Goal: Task Accomplishment & Management: Complete application form

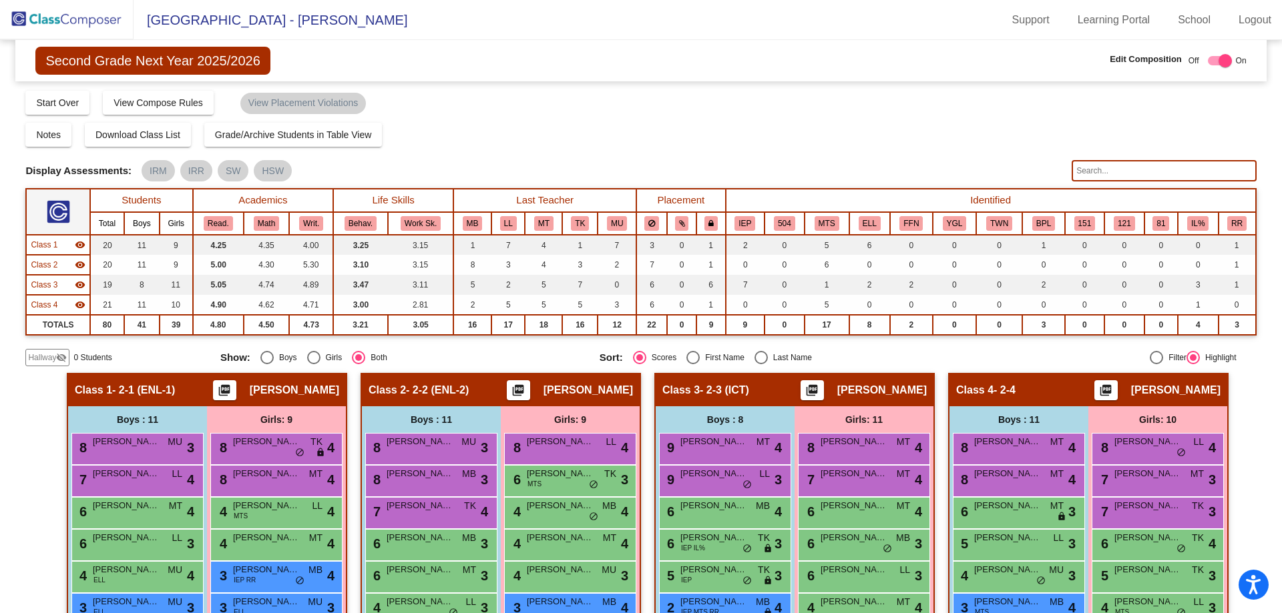
click at [81, 15] on img at bounding box center [66, 19] width 133 height 39
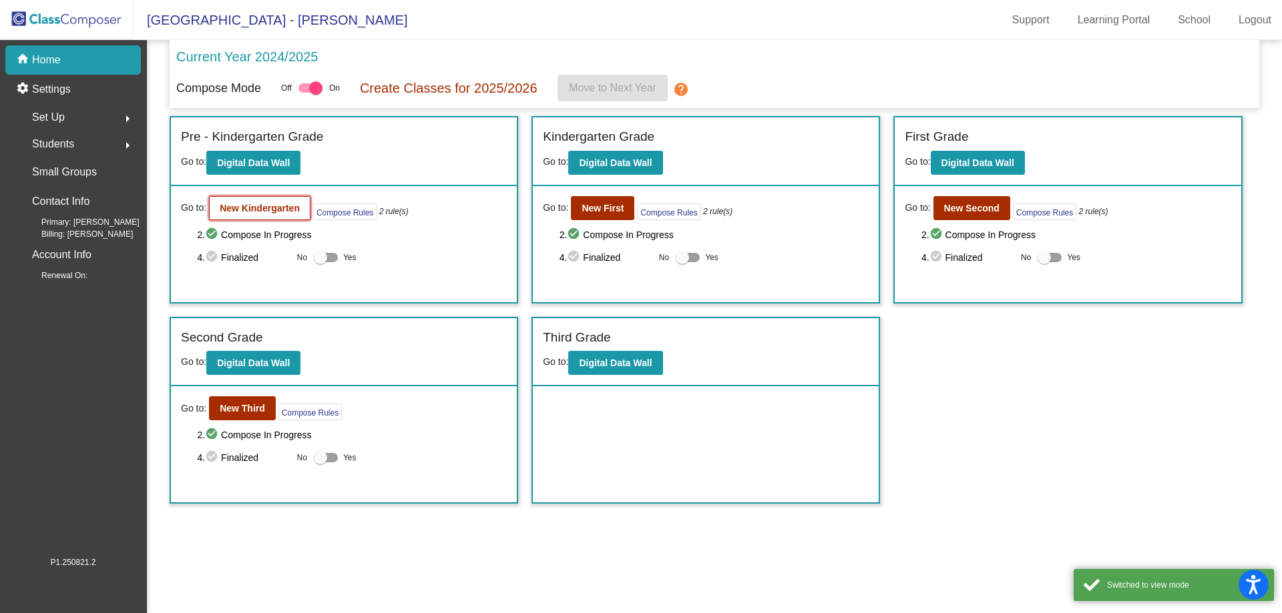
click at [267, 215] on button "New Kindergarten" at bounding box center [259, 208] width 101 height 24
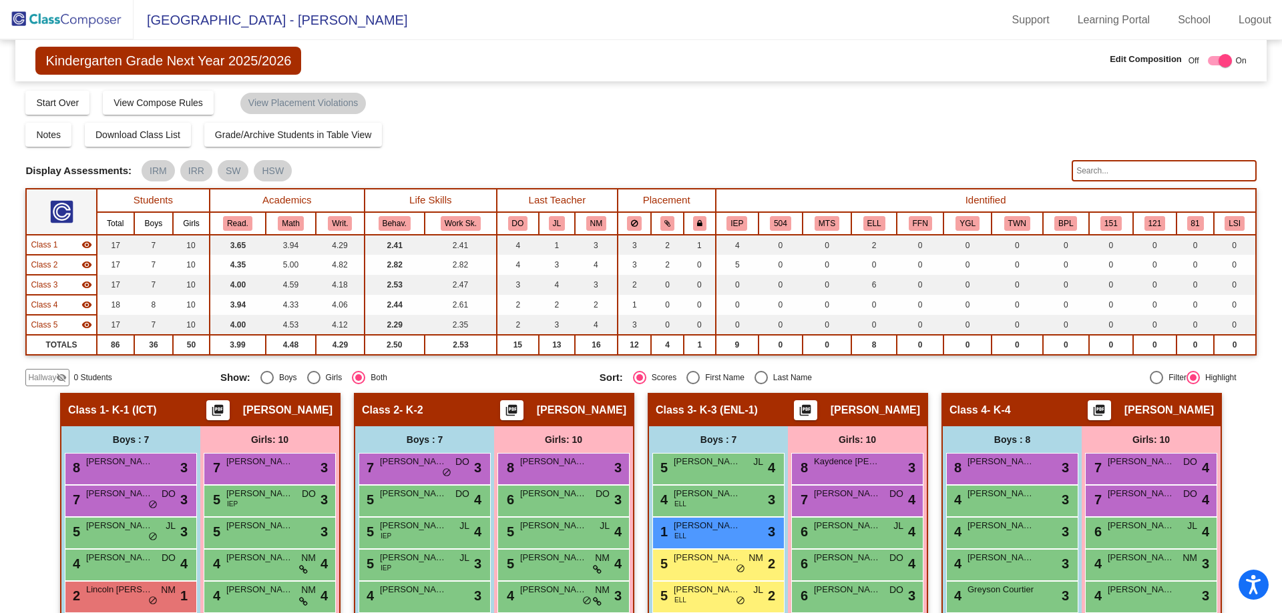
click at [44, 382] on span "Hallway" at bounding box center [42, 378] width 28 height 12
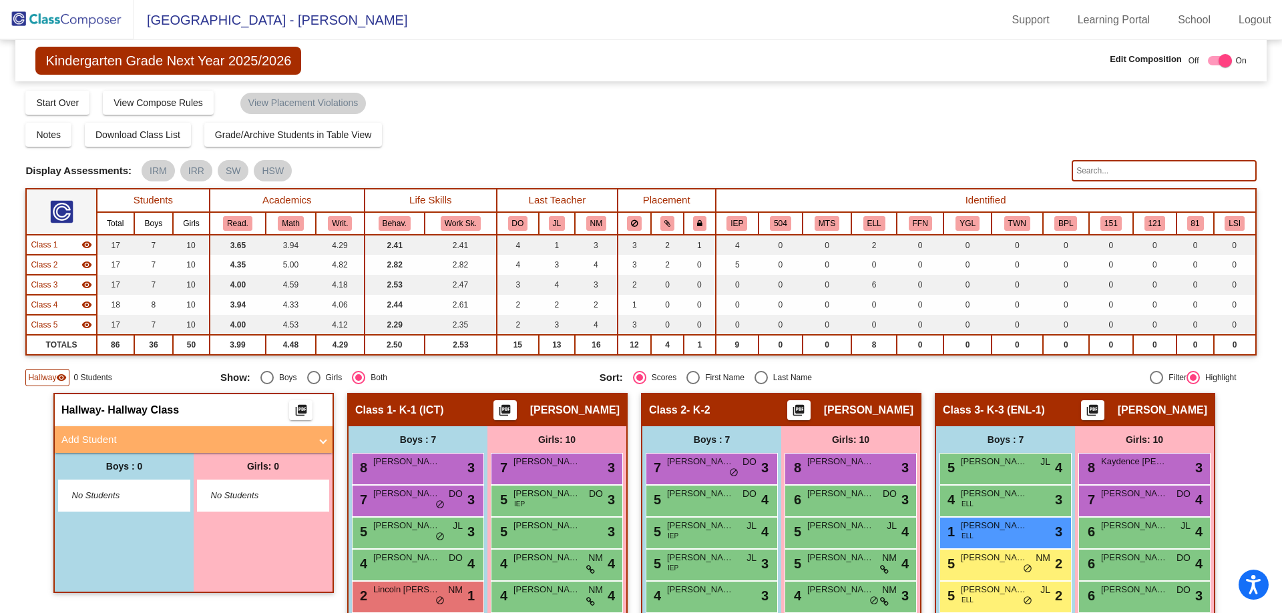
click at [193, 437] on mat-panel-title "Add Student" at bounding box center [185, 440] width 248 height 15
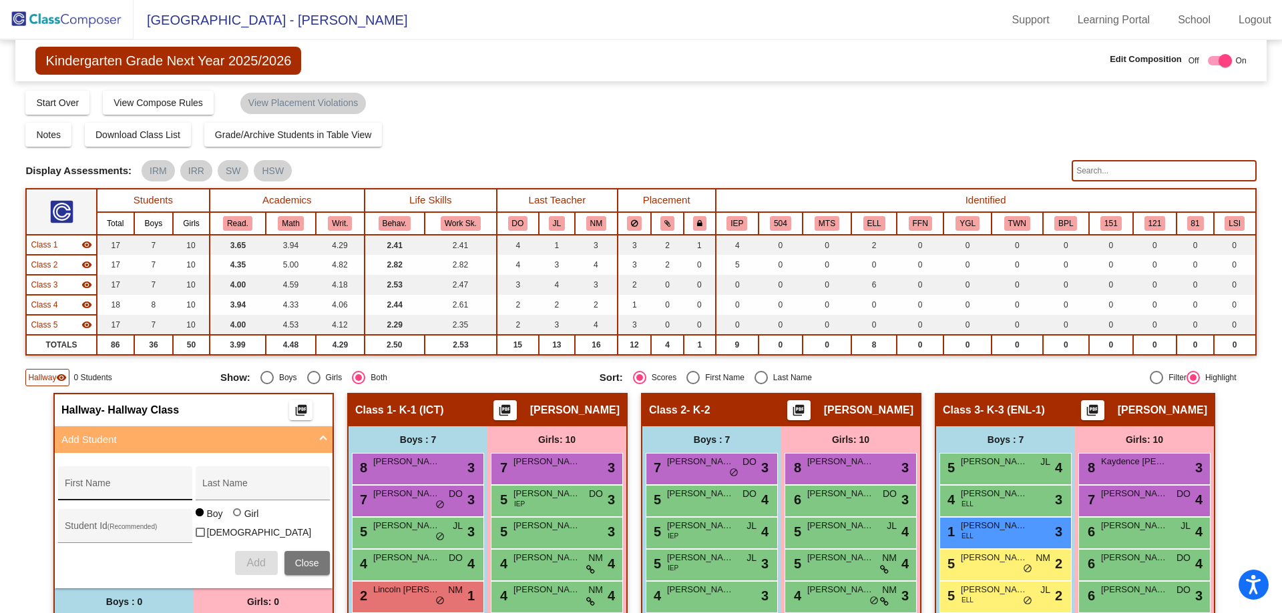
click at [113, 477] on div "First Name" at bounding box center [125, 487] width 120 height 27
type input "[PERSON_NAME]"
type input "201406"
click at [234, 517] on label "Girl" at bounding box center [247, 513] width 29 height 13
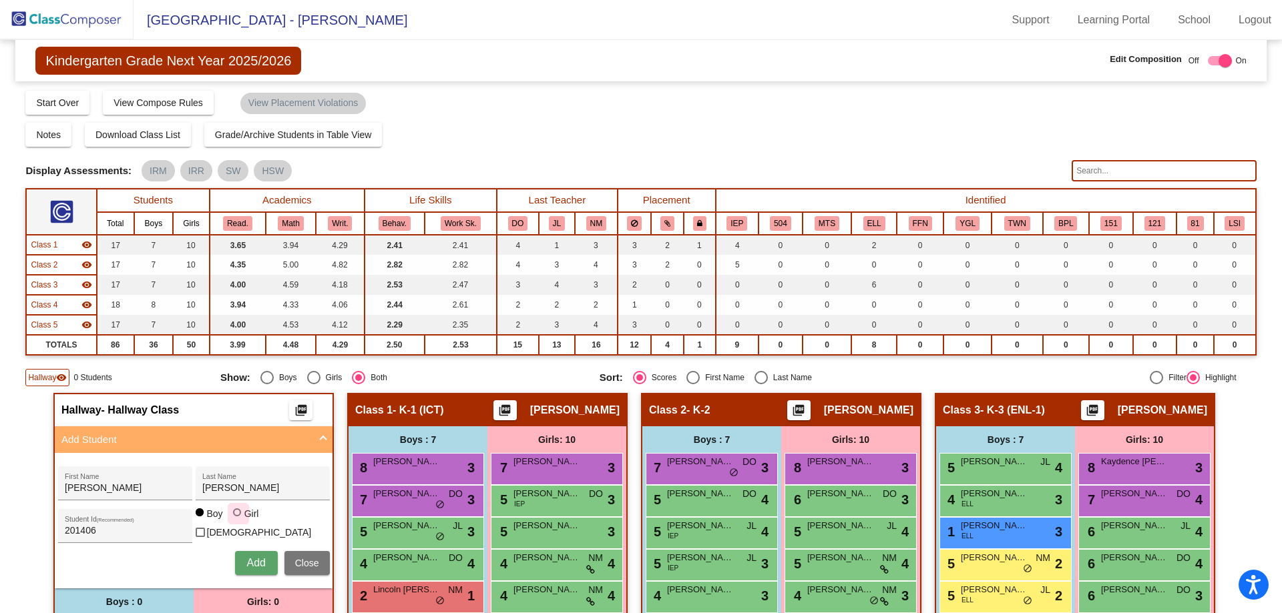
click at [238, 519] on input "Girl" at bounding box center [238, 519] width 1 height 1
radio input "true"
click at [254, 557] on span "Add" at bounding box center [255, 562] width 19 height 11
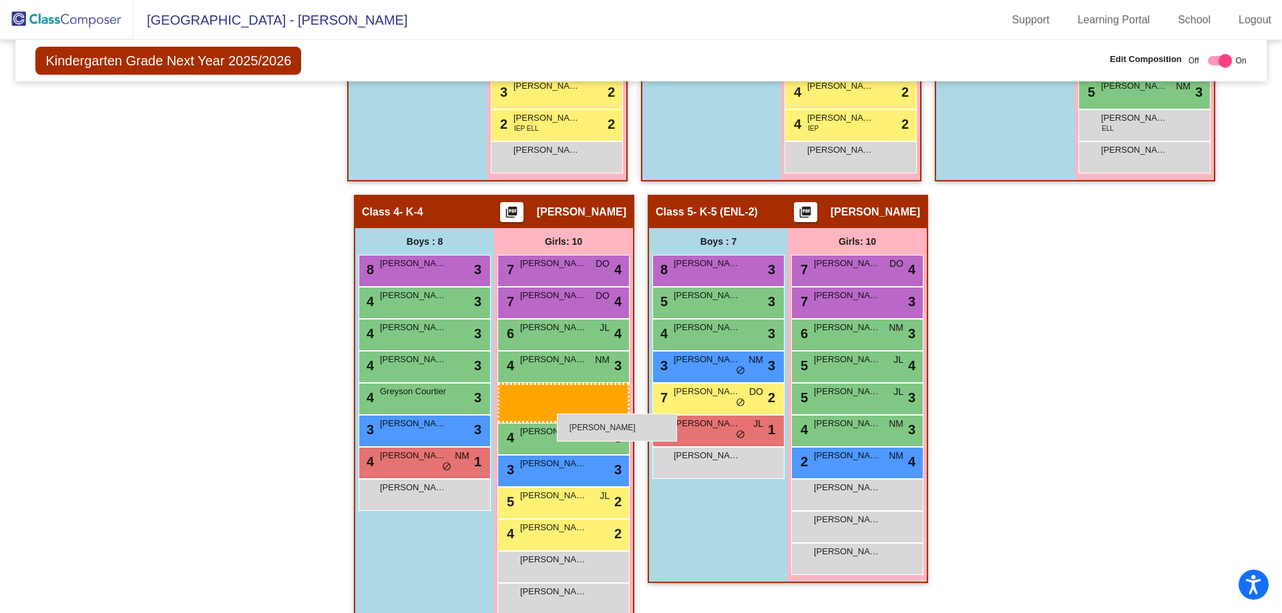
scroll to position [601, 0]
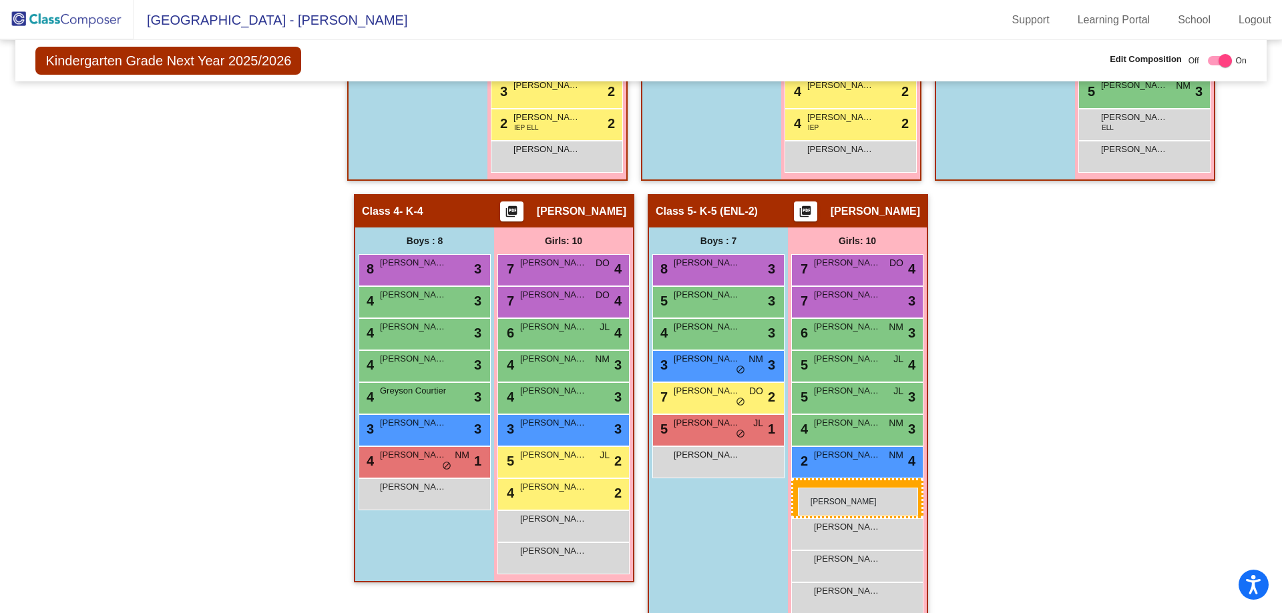
drag, startPoint x: 262, startPoint y: 224, endPoint x: 798, endPoint y: 488, distance: 597.3
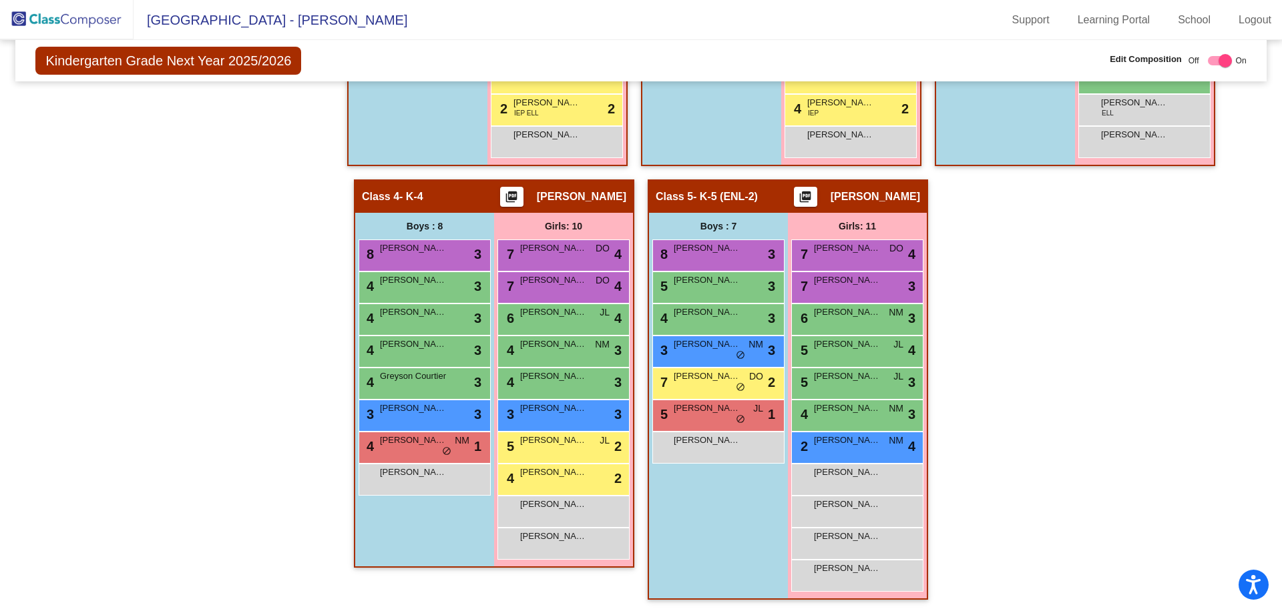
scroll to position [0, 0]
